Goal: Book appointment/travel/reservation

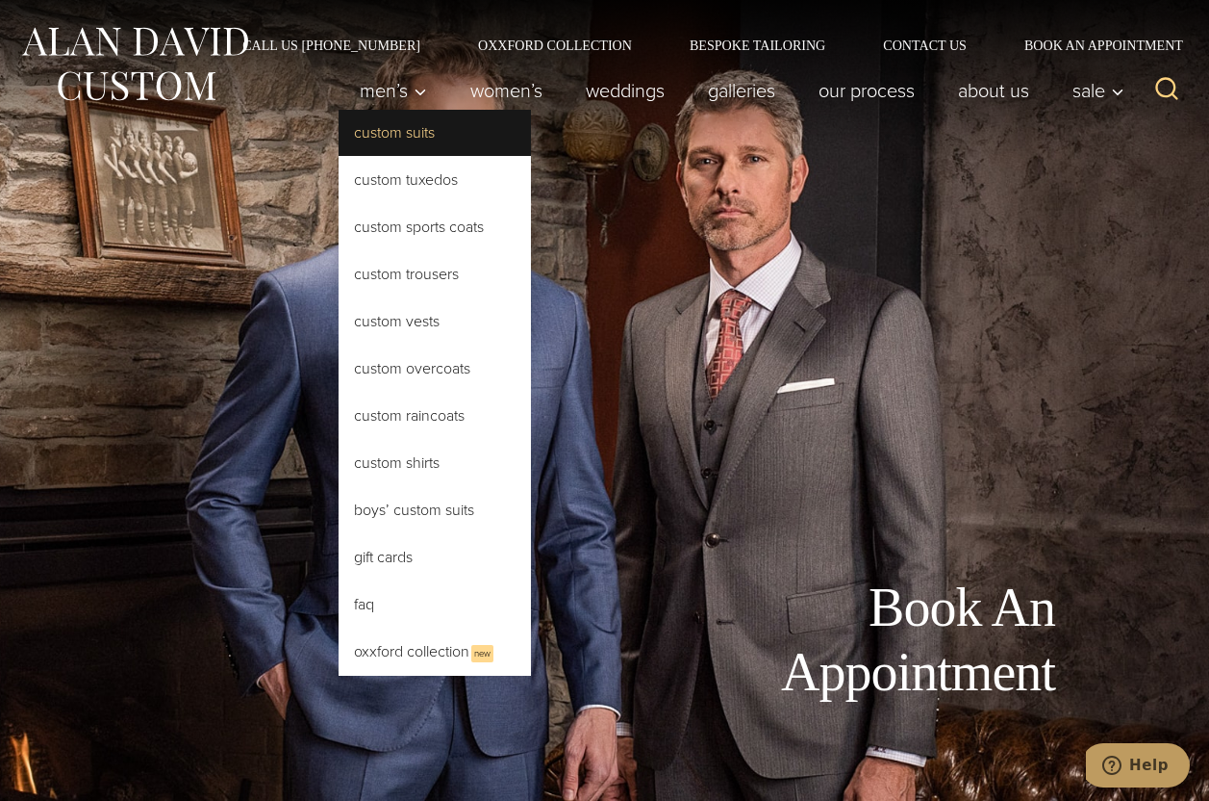
click at [391, 132] on link "Custom Suits" at bounding box center [435, 133] width 192 height 46
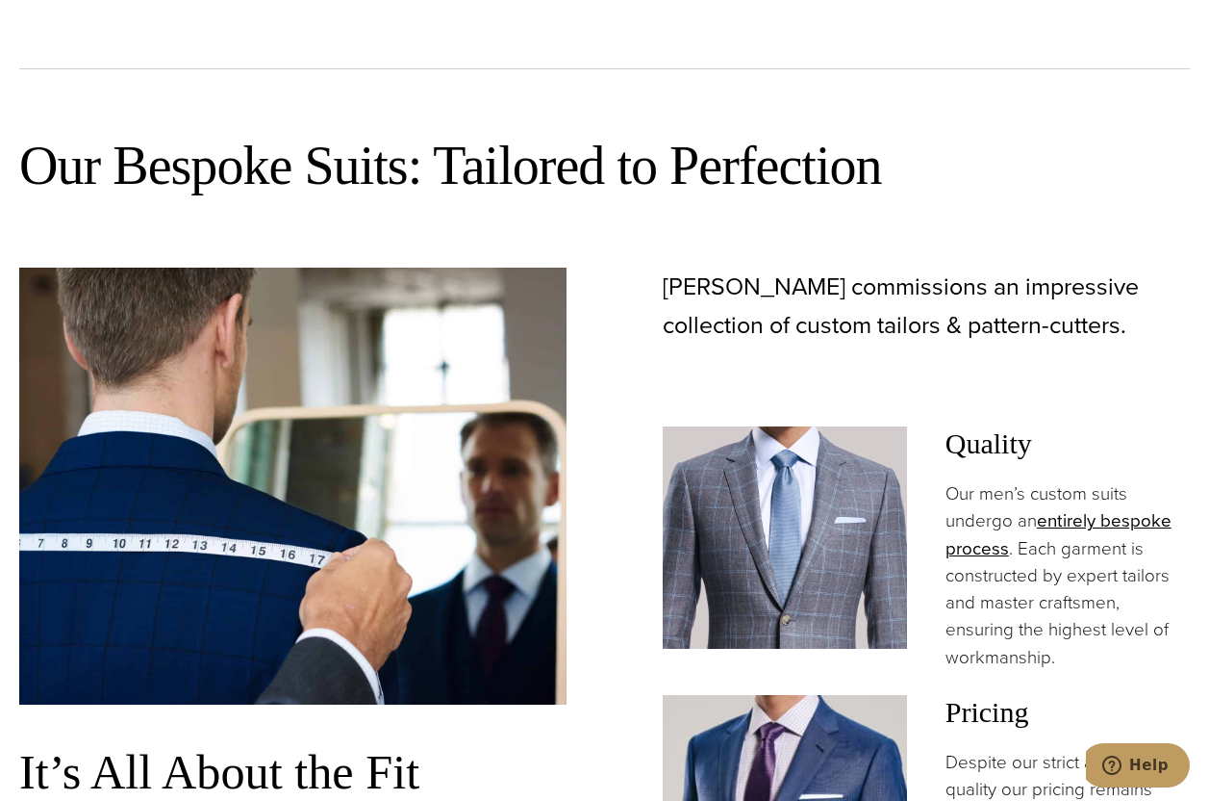
scroll to position [1443, 0]
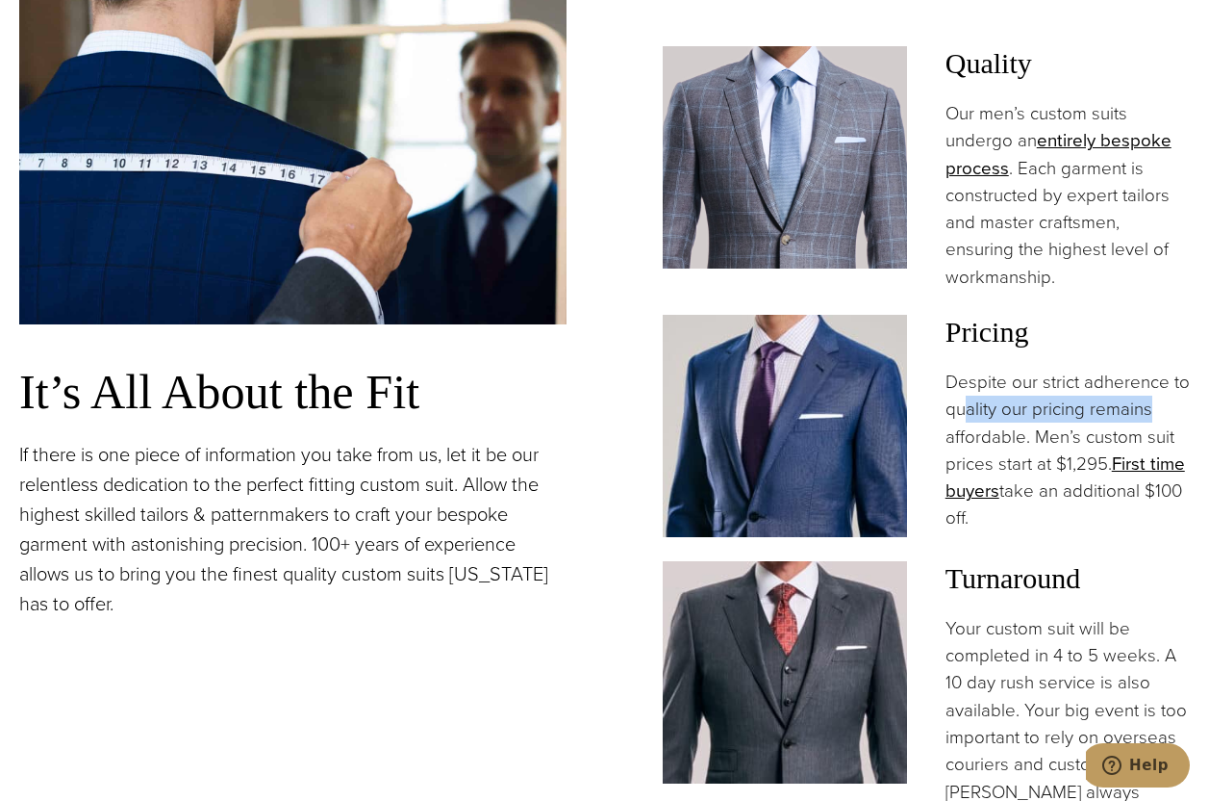
drag, startPoint x: 992, startPoint y: 386, endPoint x: 1215, endPoint y: 389, distance: 223.2
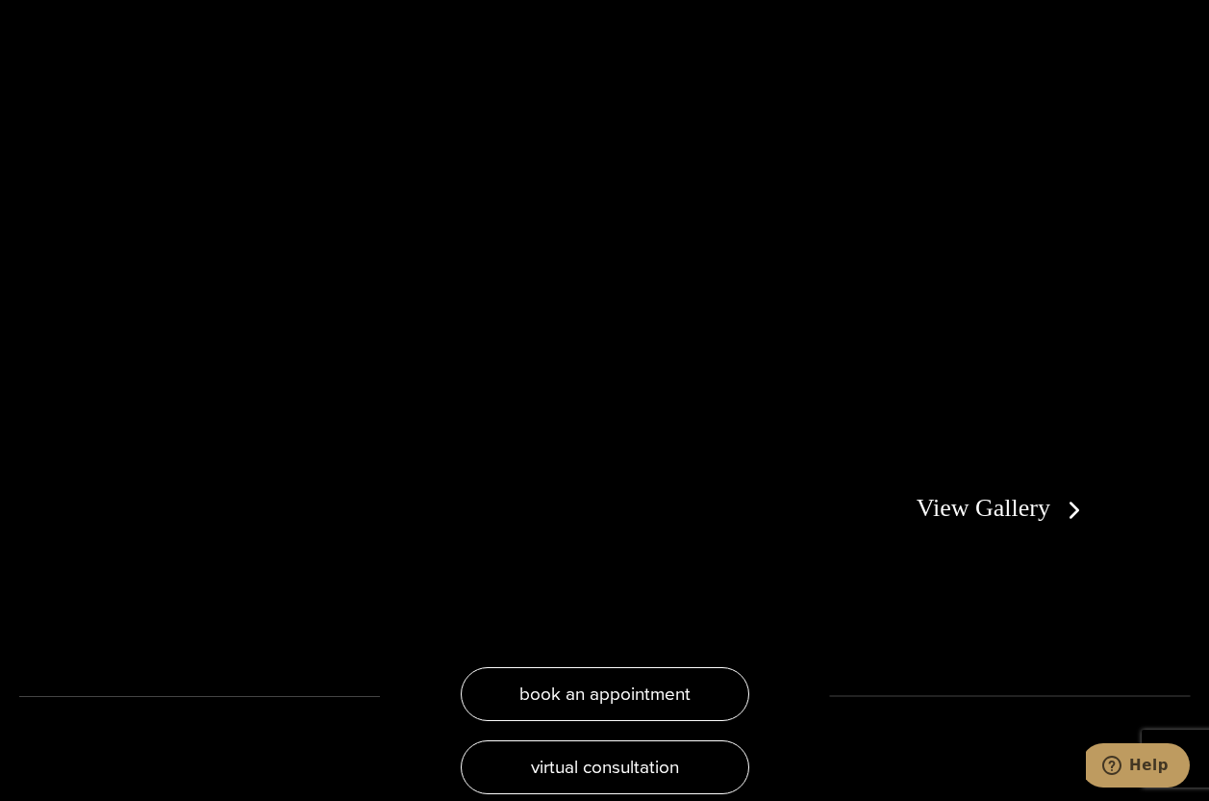
scroll to position [3464, 0]
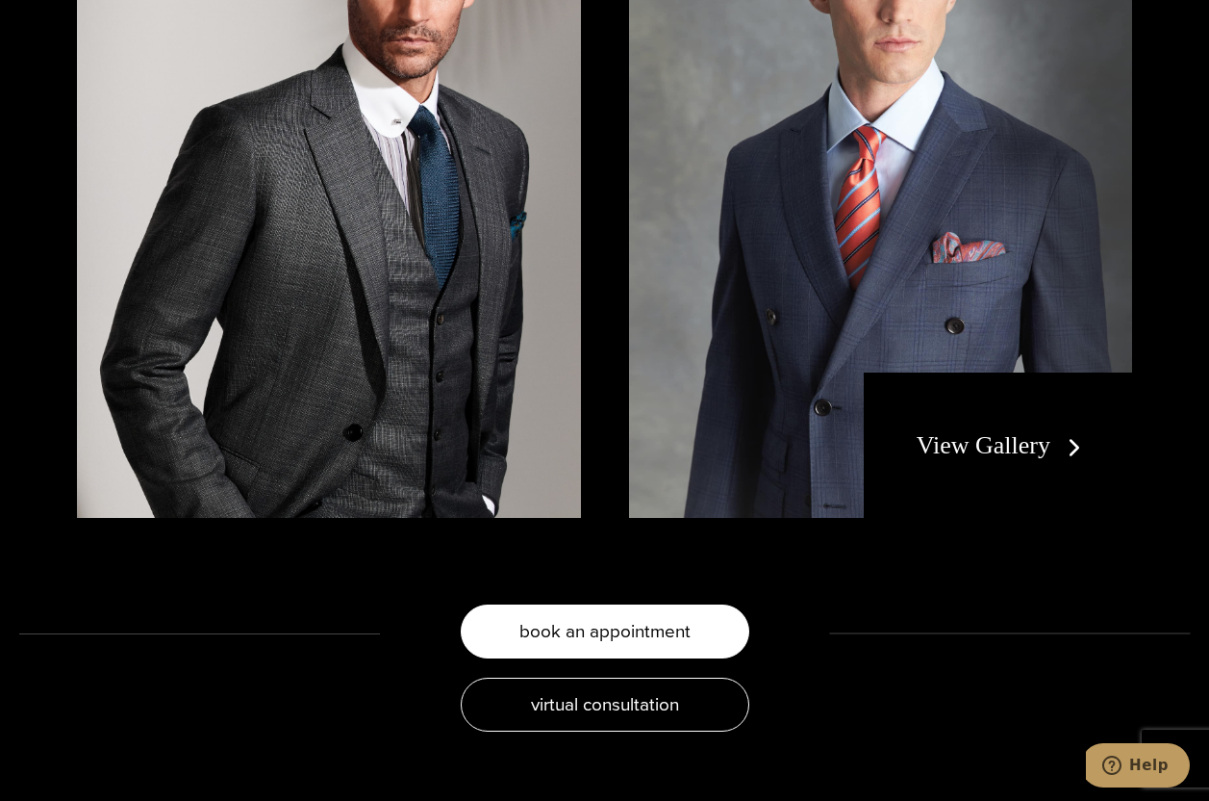
click at [670, 617] on span "book an appointment" at bounding box center [605, 631] width 171 height 28
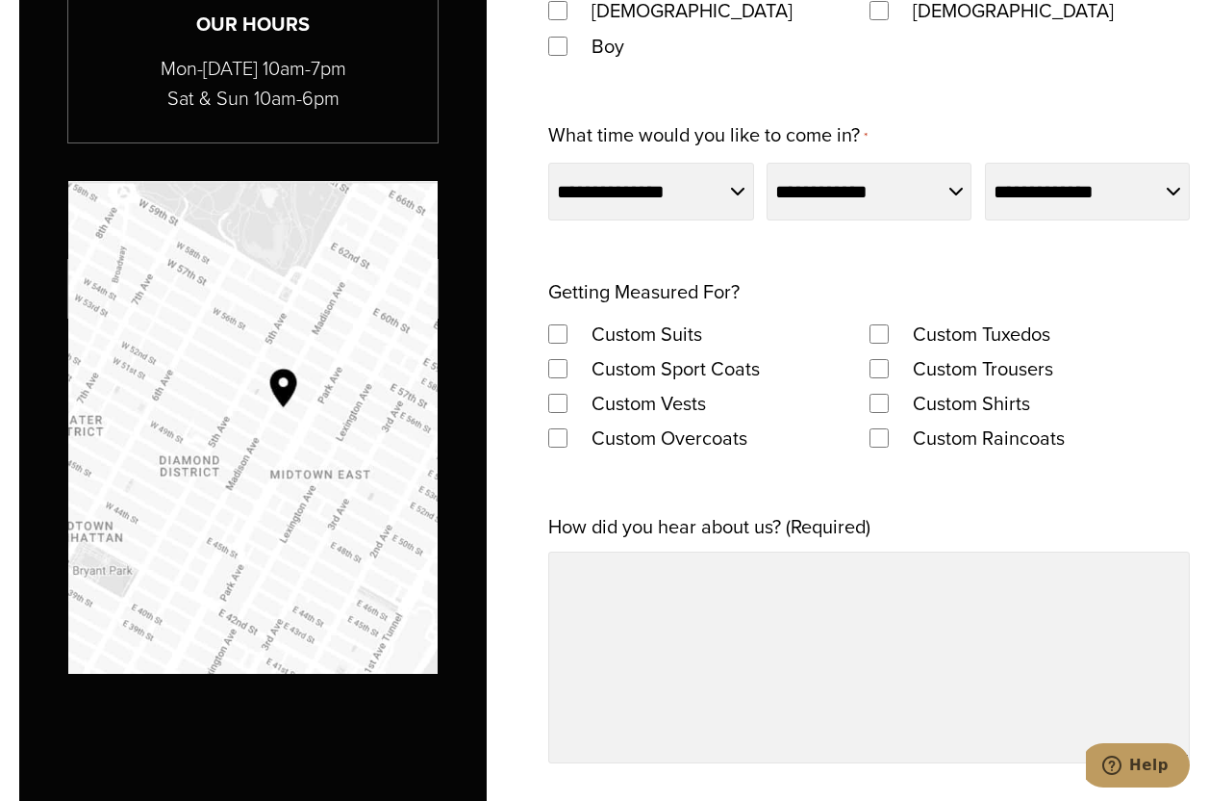
scroll to position [1540, 0]
